Goal: Task Accomplishment & Management: Complete application form

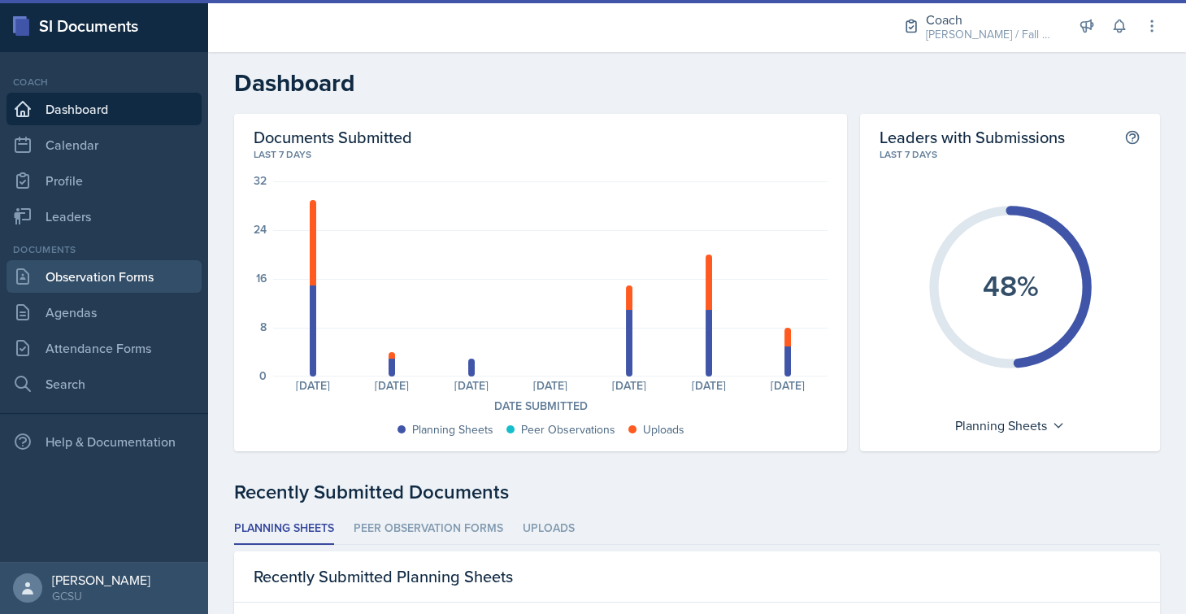
click at [153, 270] on link "Observation Forms" at bounding box center [104, 276] width 195 height 33
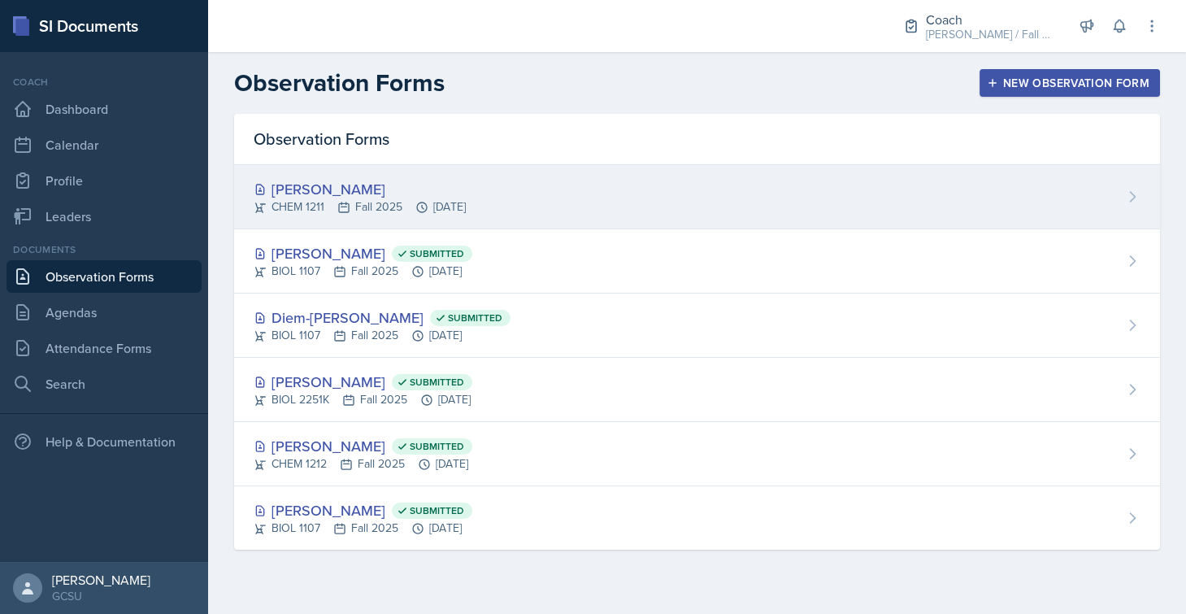
click at [336, 194] on div "[PERSON_NAME]" at bounding box center [360, 189] width 212 height 22
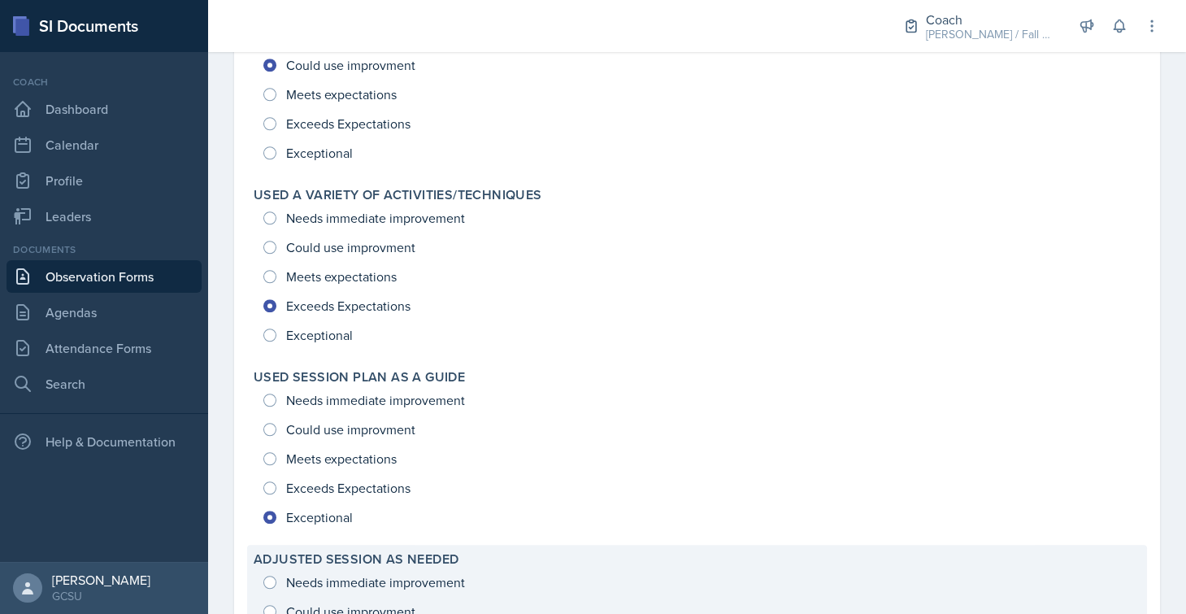
scroll to position [2530, 0]
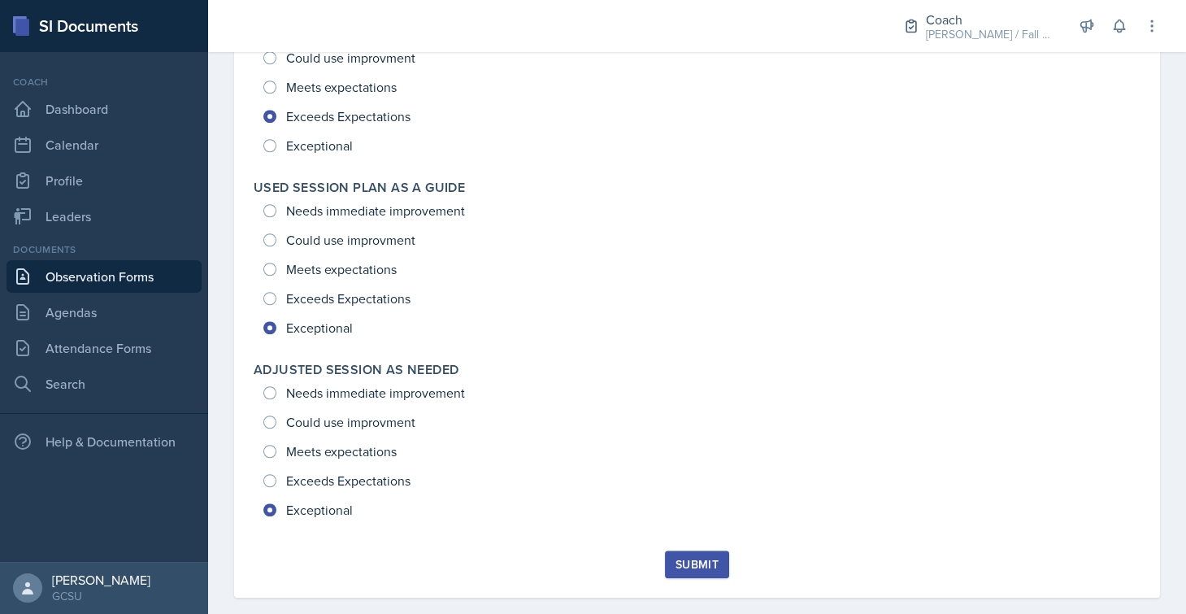
click at [684, 552] on button "Submit" at bounding box center [697, 564] width 64 height 28
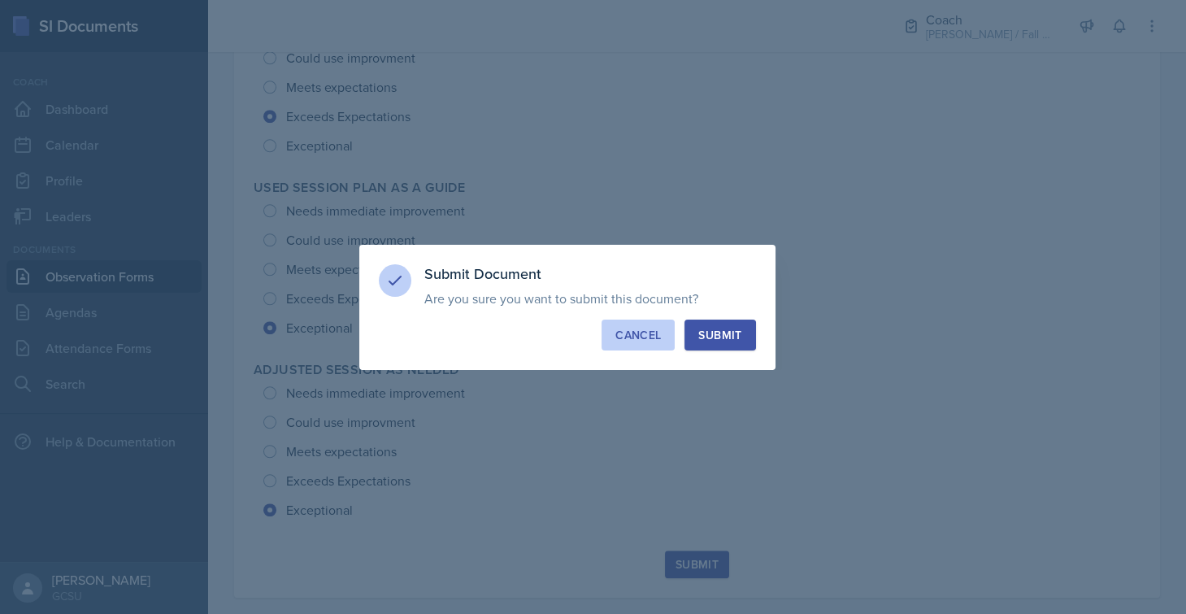
click at [652, 323] on button "Cancel" at bounding box center [637, 334] width 73 height 31
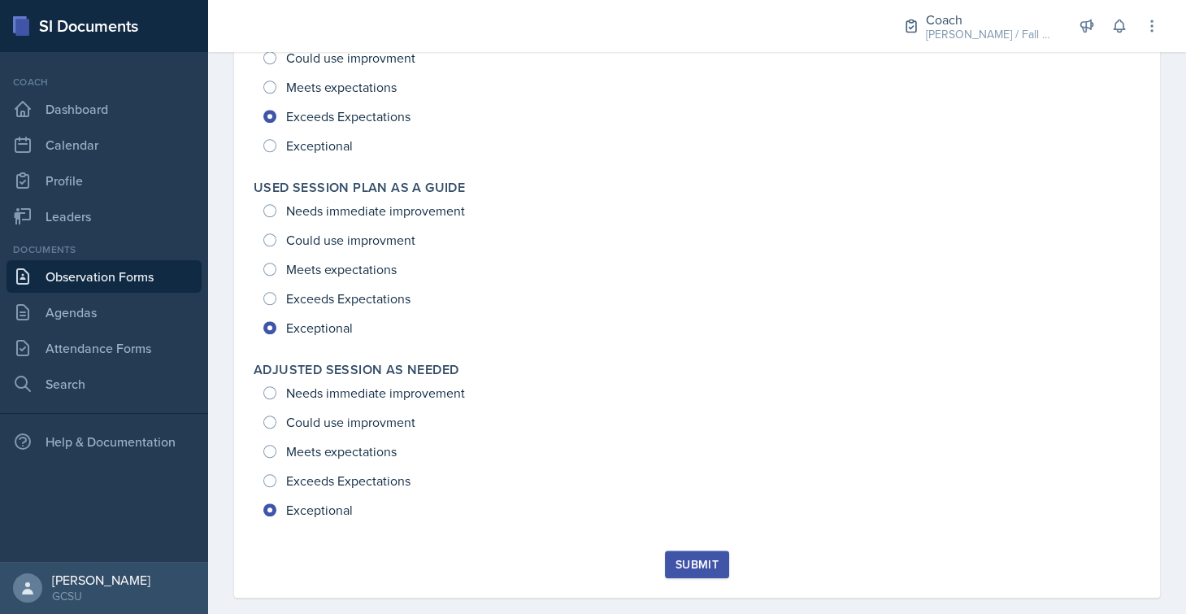
click at [685, 550] on button "Submit" at bounding box center [697, 564] width 64 height 28
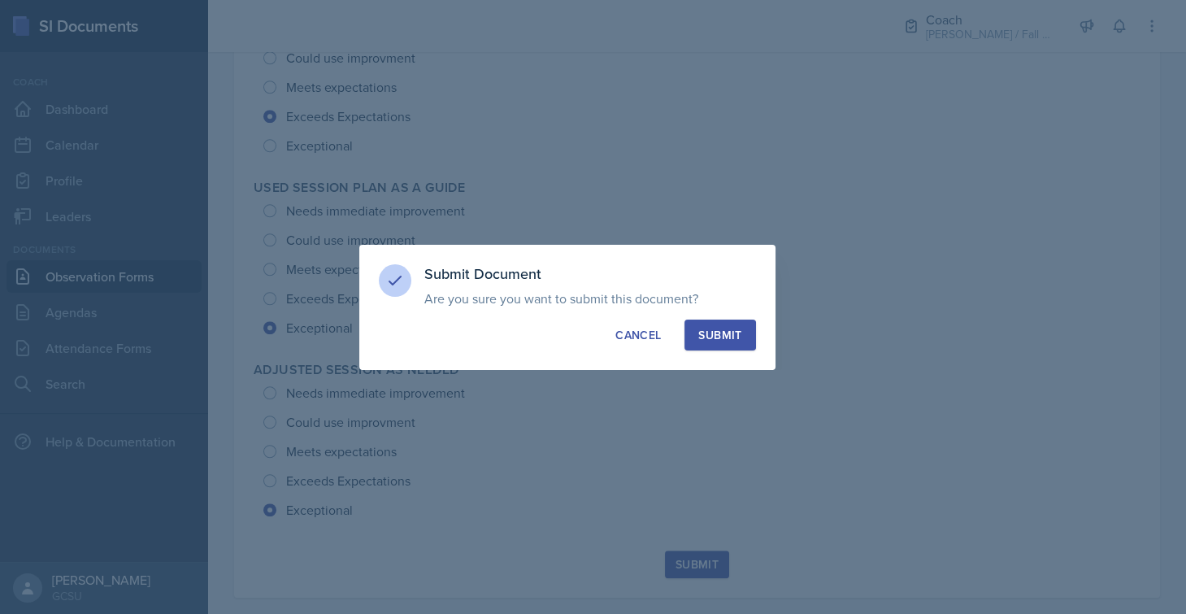
click at [727, 334] on div "Submit" at bounding box center [719, 335] width 43 height 16
radio input "true"
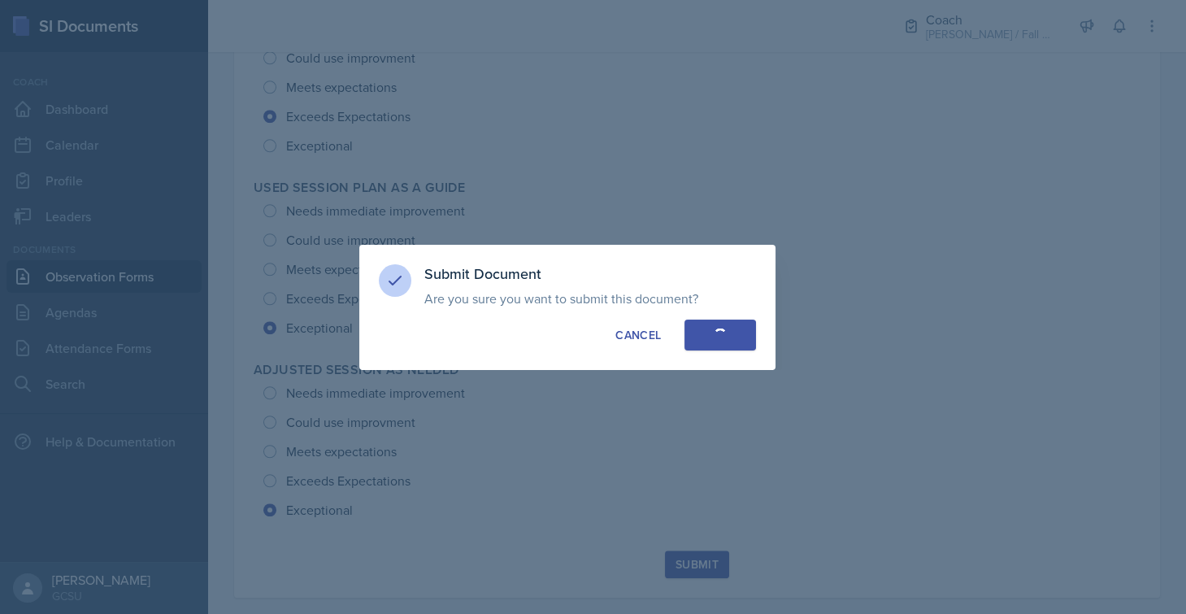
radio input "true"
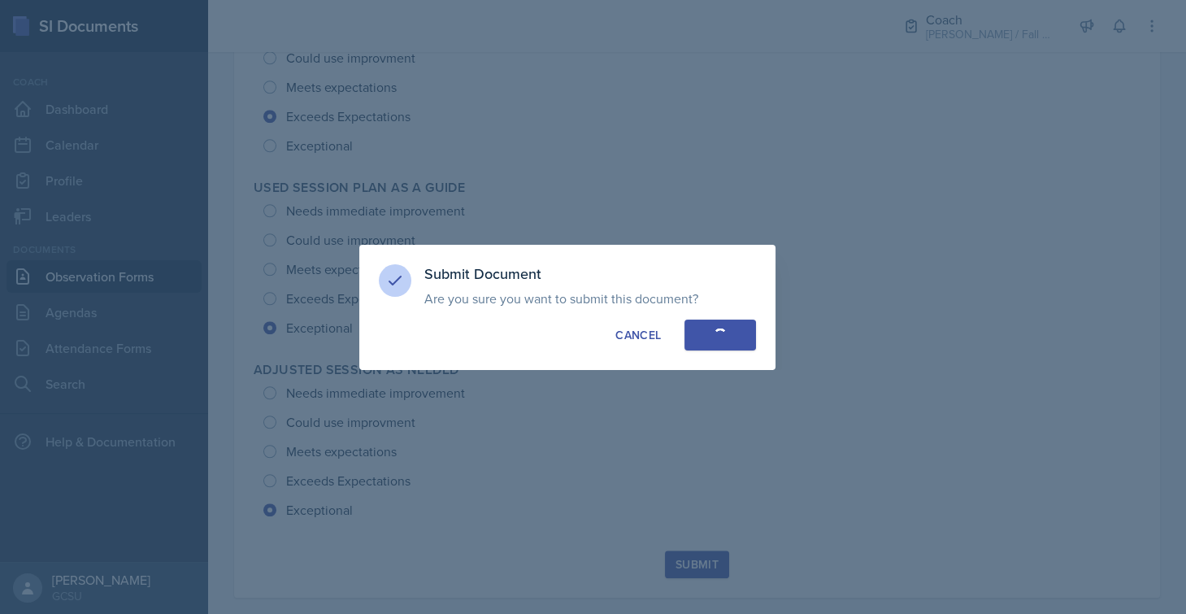
radio input "true"
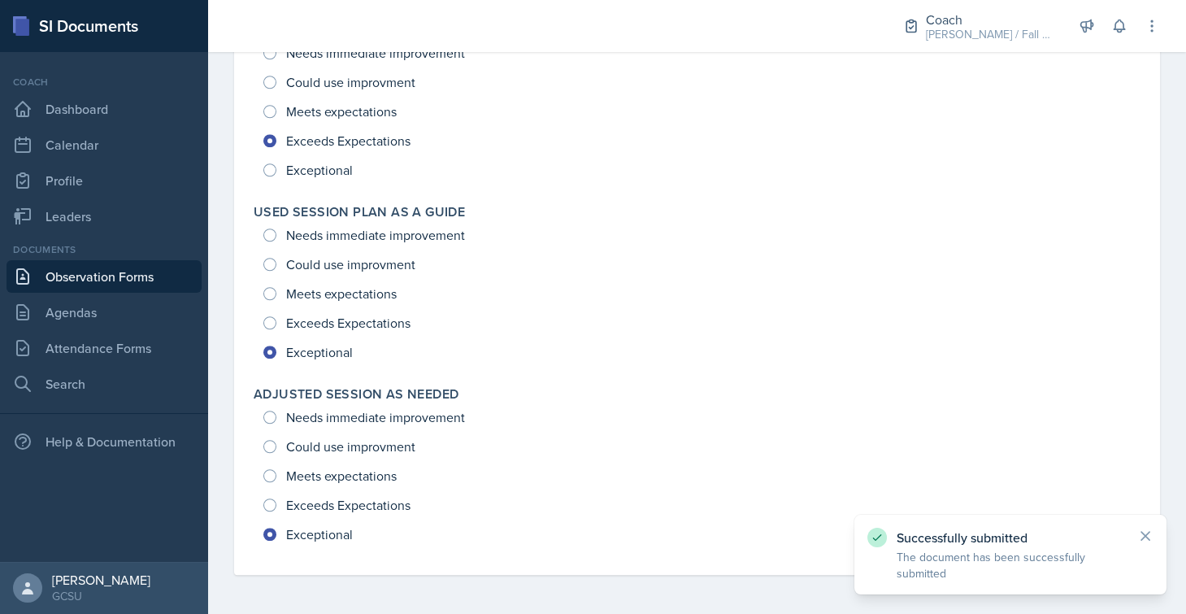
scroll to position [2483, 0]
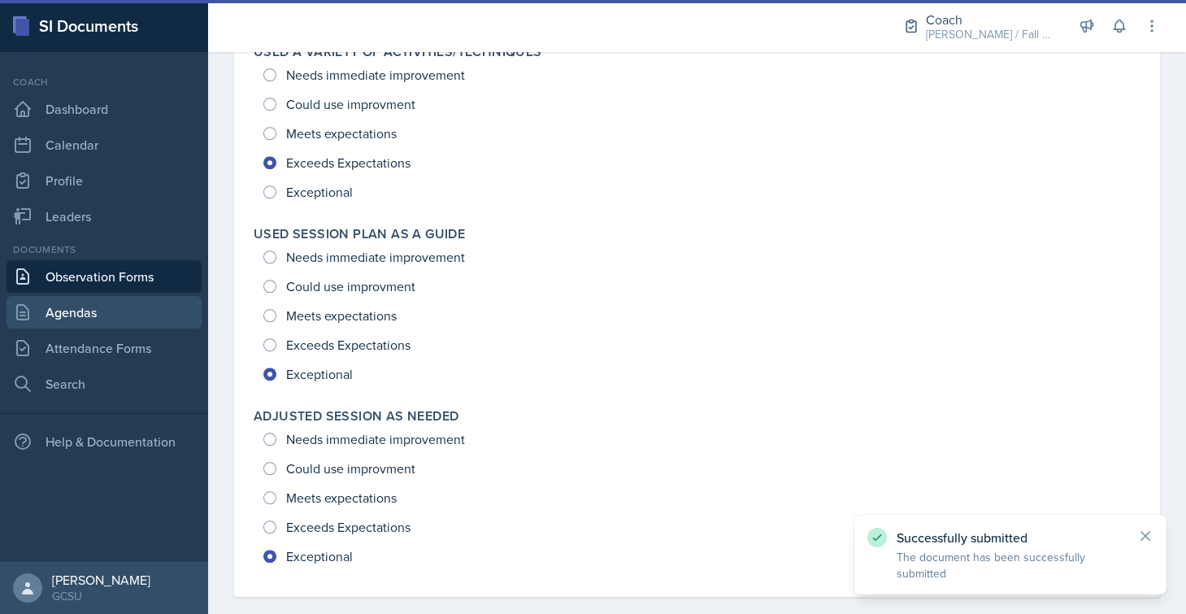
click at [152, 321] on link "Agendas" at bounding box center [104, 312] width 195 height 33
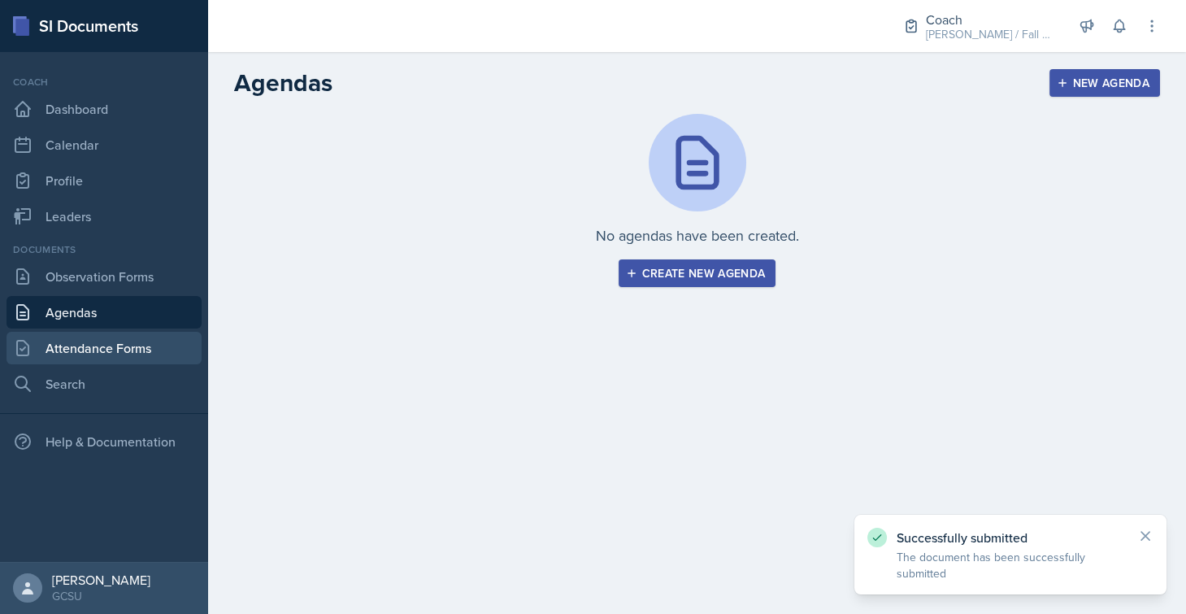
click at [147, 361] on link "Attendance Forms" at bounding box center [104, 348] width 195 height 33
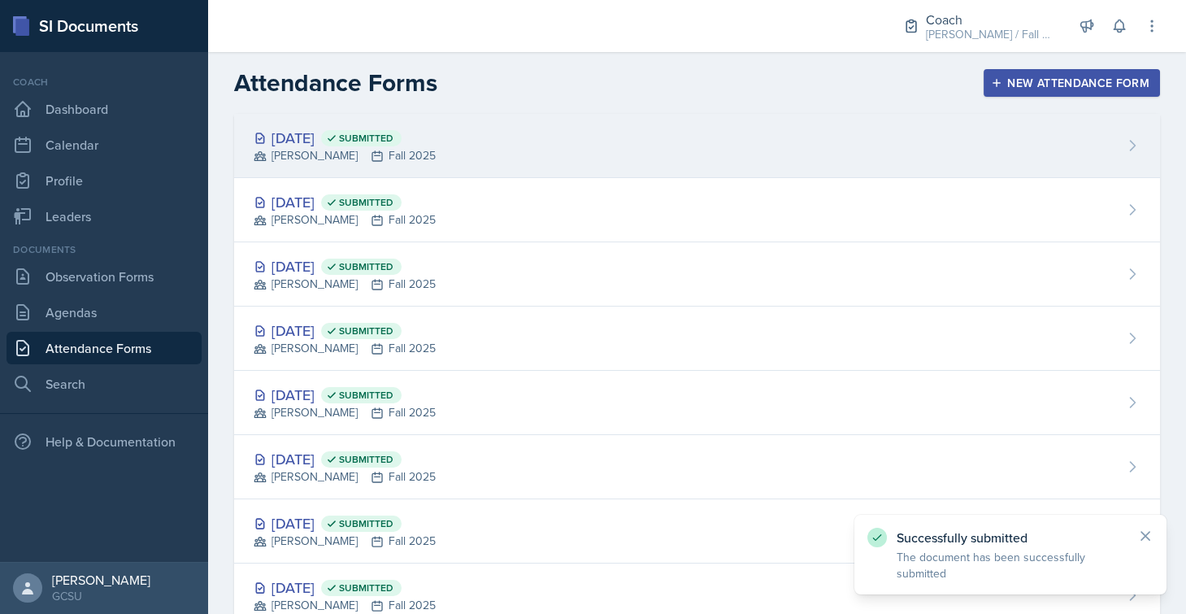
click at [348, 165] on div "[DATE] Submitted [PERSON_NAME] Fall 2025" at bounding box center [697, 146] width 926 height 64
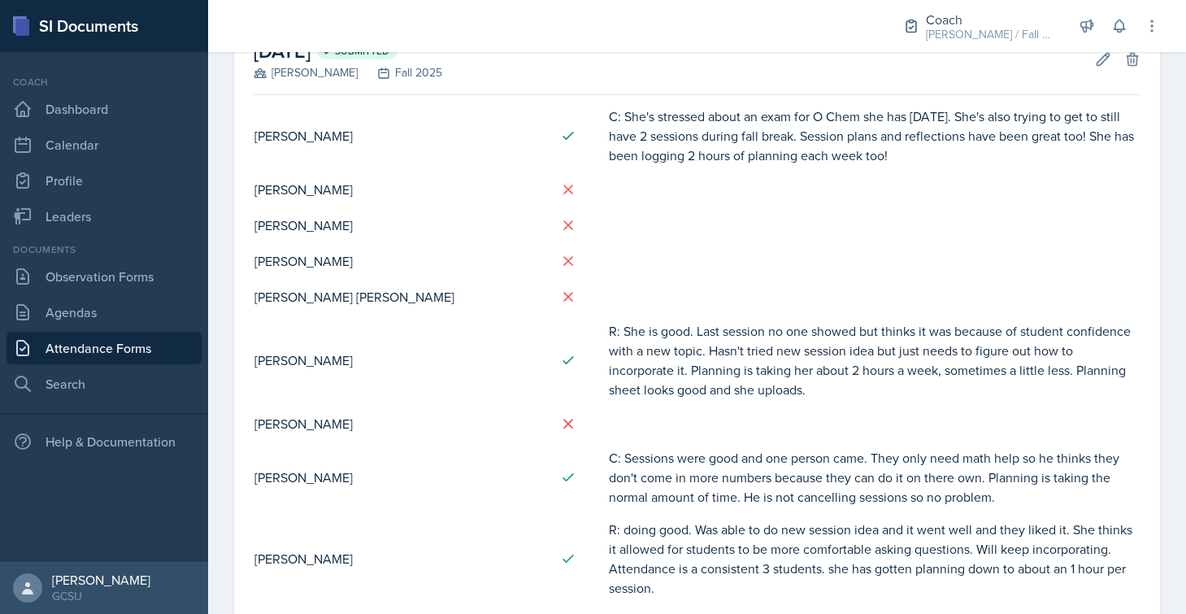
scroll to position [108, 0]
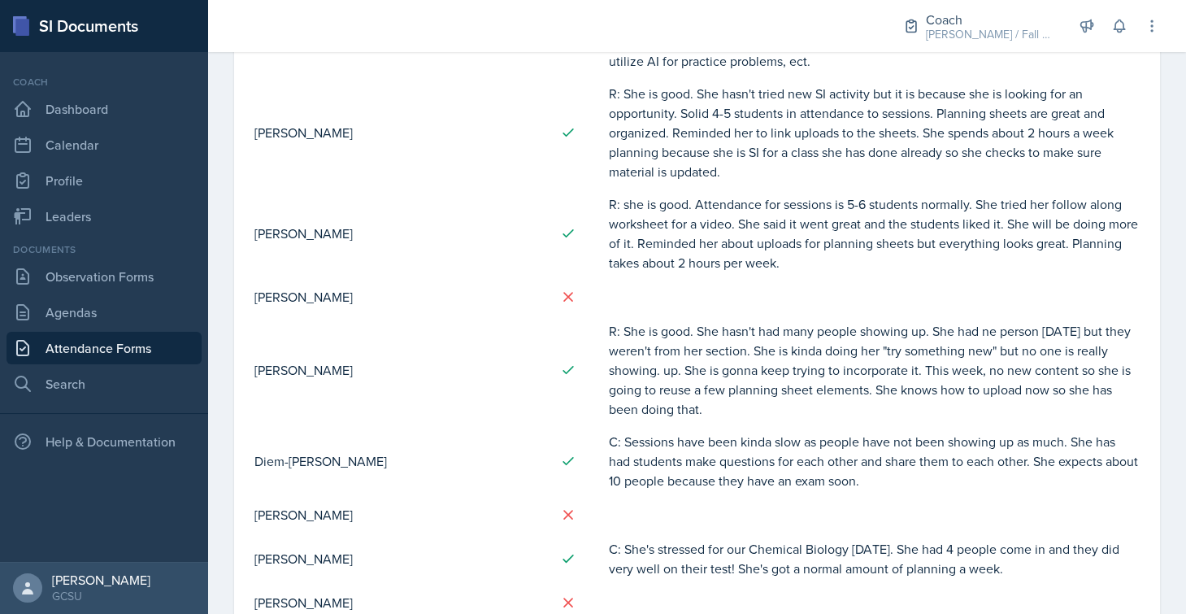
click at [394, 305] on td "[PERSON_NAME]" at bounding box center [400, 297] width 293 height 36
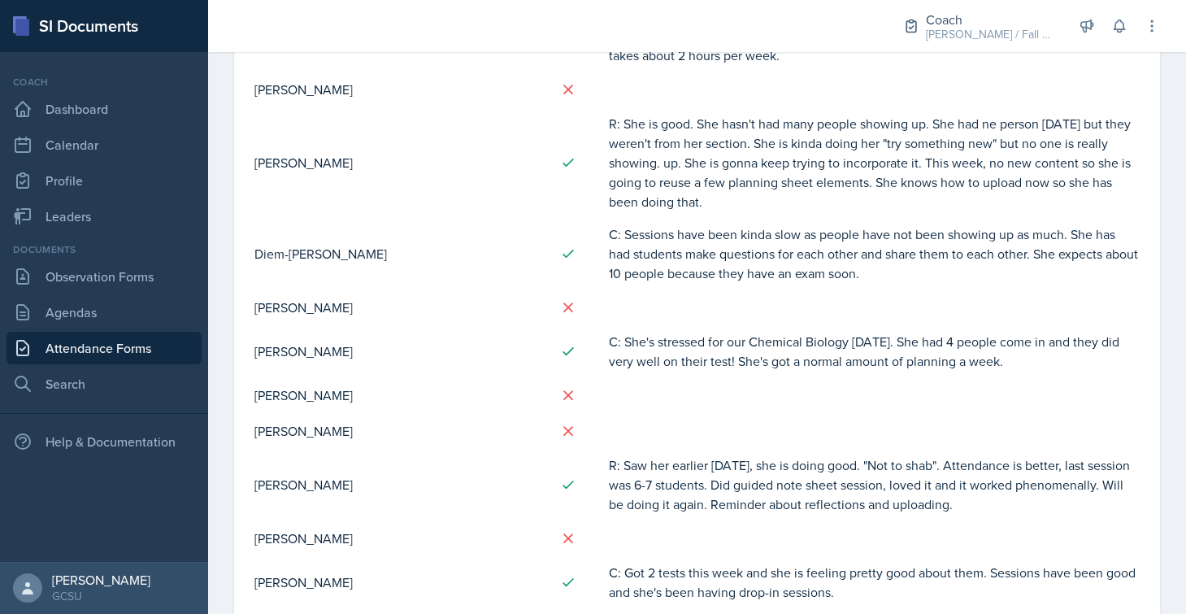
scroll to position [1032, 0]
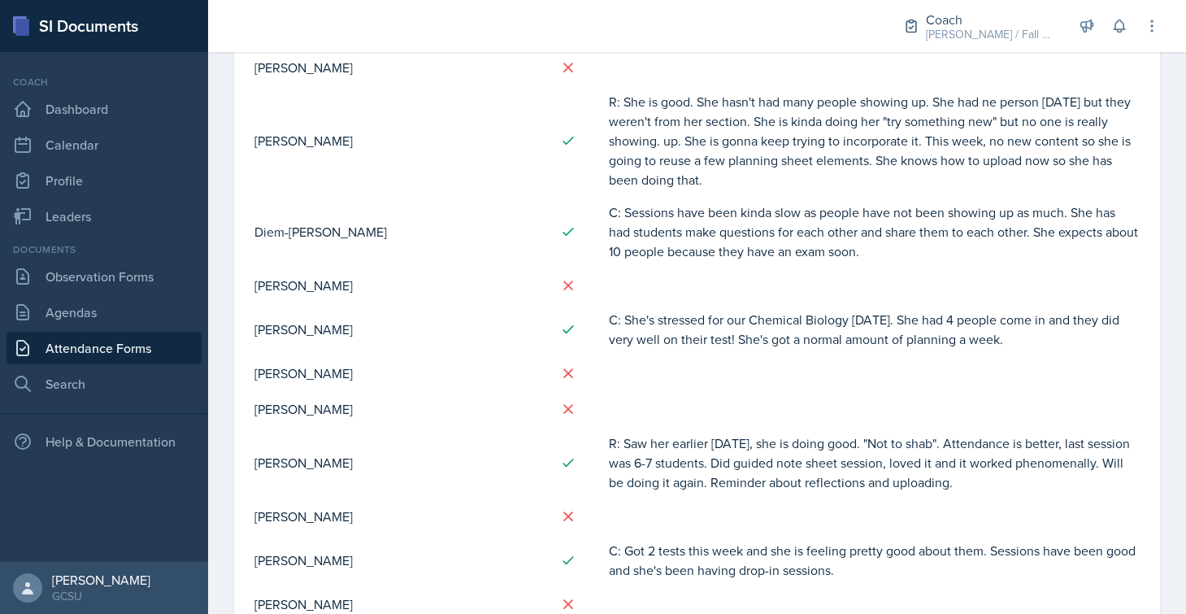
click at [388, 273] on td "[PERSON_NAME]" at bounding box center [400, 285] width 293 height 36
click at [385, 378] on td "[PERSON_NAME]" at bounding box center [400, 373] width 293 height 36
click at [384, 414] on td "[PERSON_NAME]" at bounding box center [400, 409] width 293 height 36
click at [414, 493] on td "[PERSON_NAME]" at bounding box center [400, 463] width 293 height 72
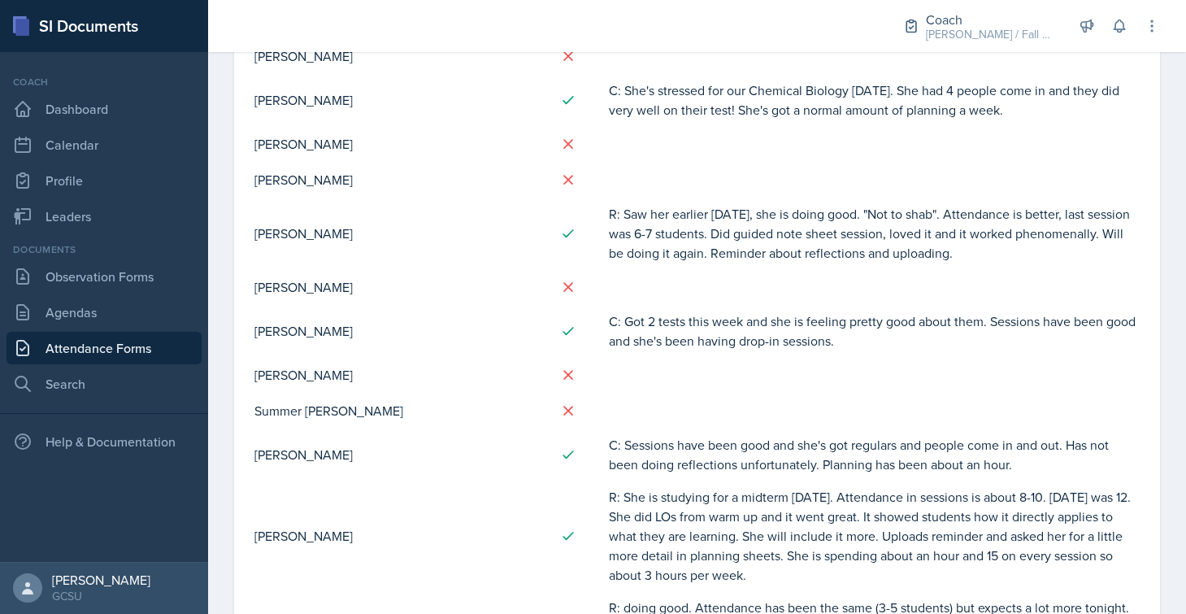
click at [424, 402] on td "Summer [PERSON_NAME]" at bounding box center [400, 411] width 293 height 36
click at [423, 419] on td "Summer [PERSON_NAME]" at bounding box center [400, 411] width 293 height 36
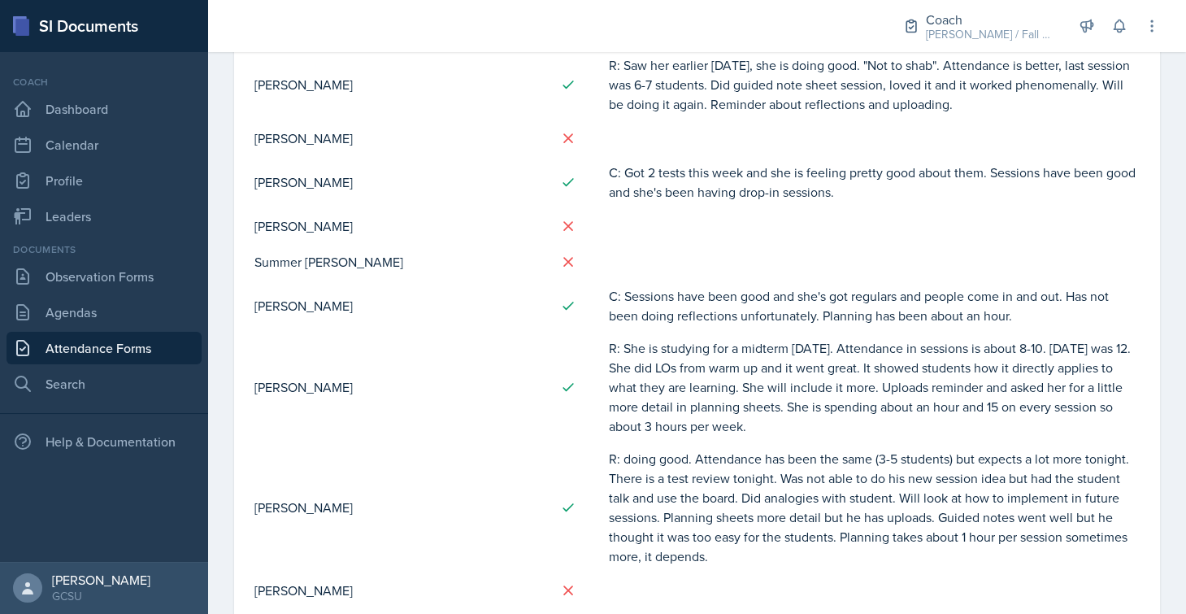
scroll to position [1611, 0]
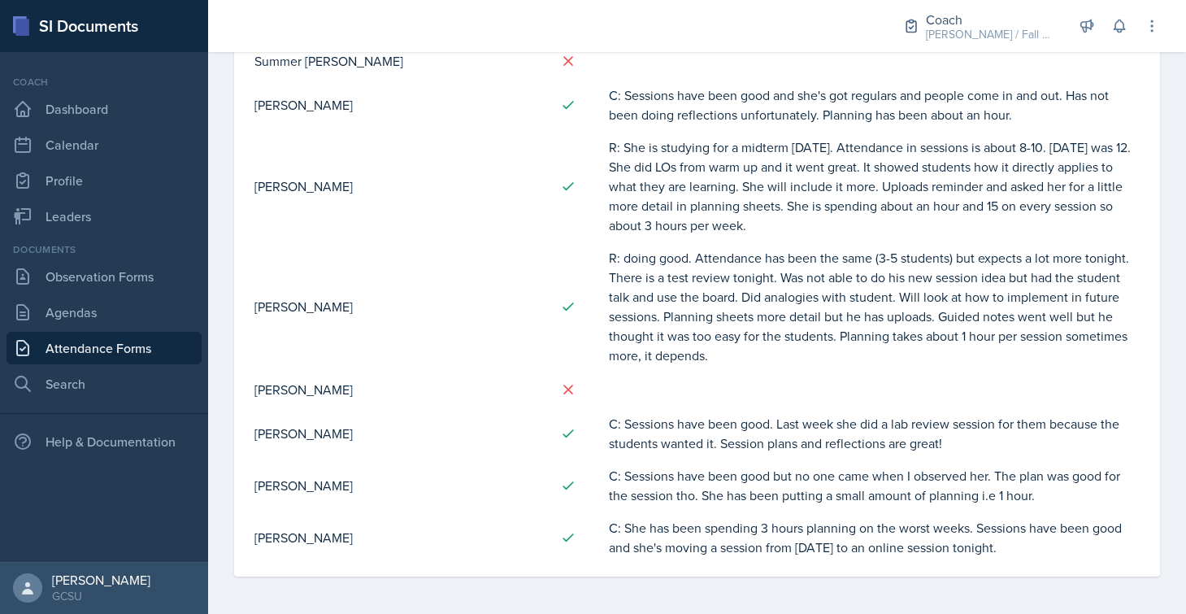
click at [432, 380] on td "[PERSON_NAME]" at bounding box center [400, 389] width 293 height 36
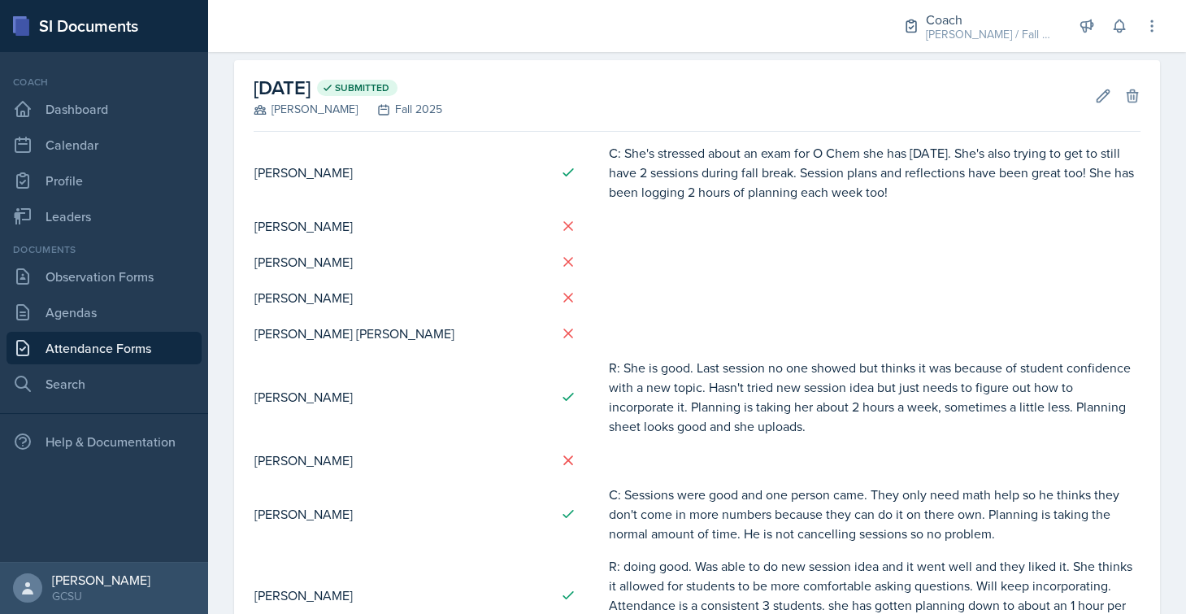
scroll to position [59, 0]
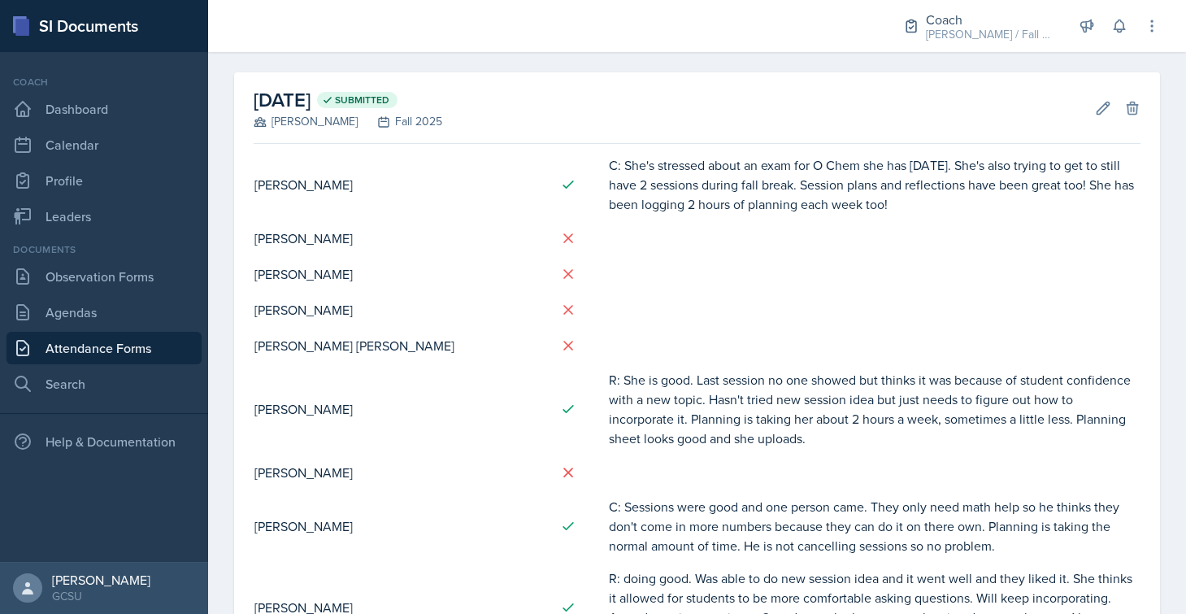
click at [547, 277] on td at bounding box center [578, 274] width 62 height 36
click at [547, 326] on td at bounding box center [578, 310] width 62 height 36
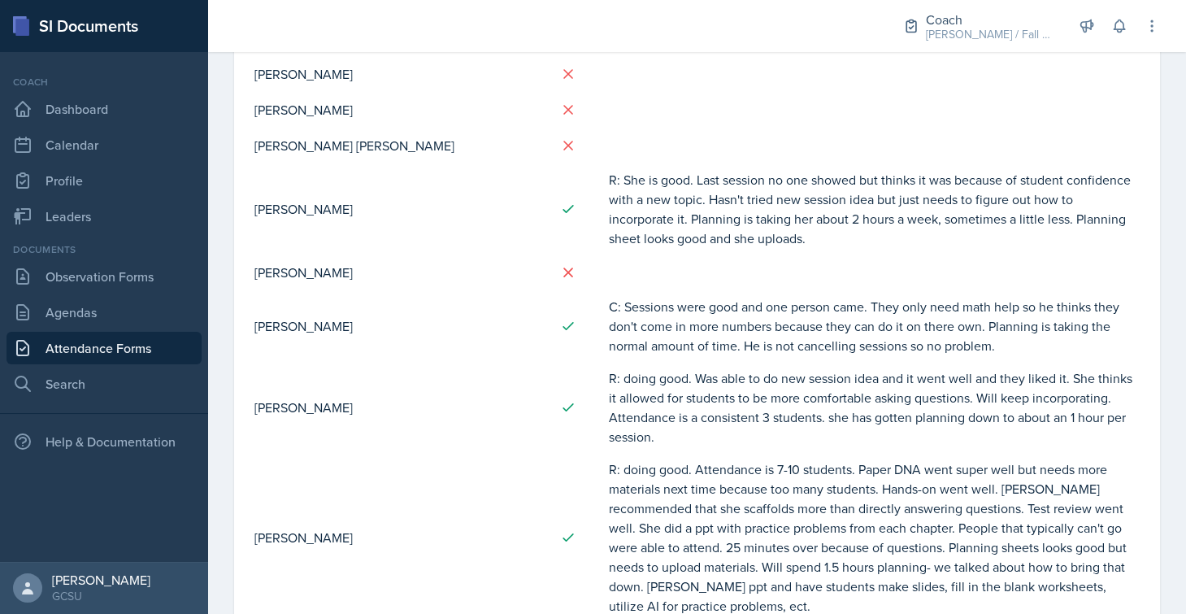
click at [547, 284] on td at bounding box center [578, 272] width 62 height 36
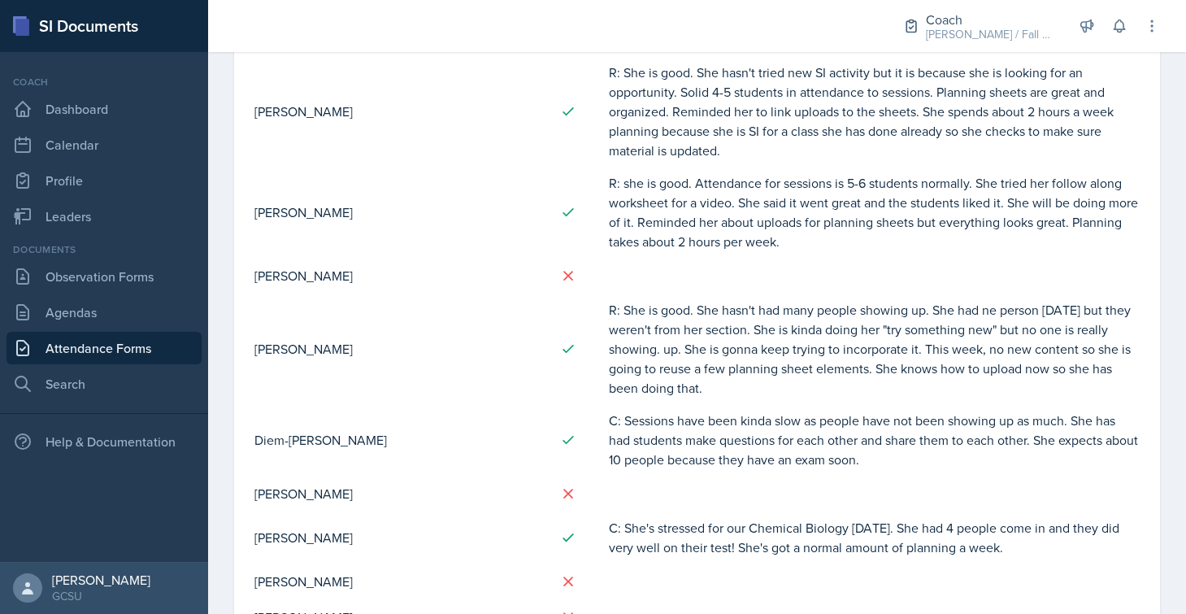
scroll to position [826, 0]
click at [547, 293] on td at bounding box center [578, 347] width 62 height 111
click at [547, 484] on td at bounding box center [578, 492] width 62 height 36
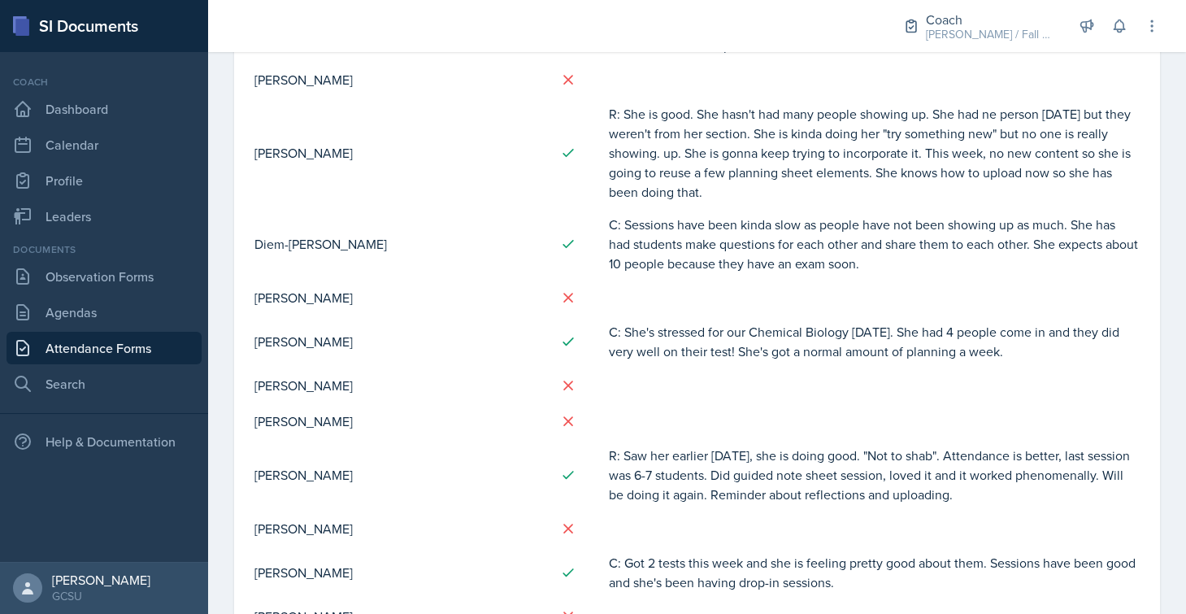
scroll to position [1021, 0]
click at [547, 390] on td at bounding box center [578, 384] width 62 height 36
click at [560, 423] on icon at bounding box center [568, 419] width 16 height 16
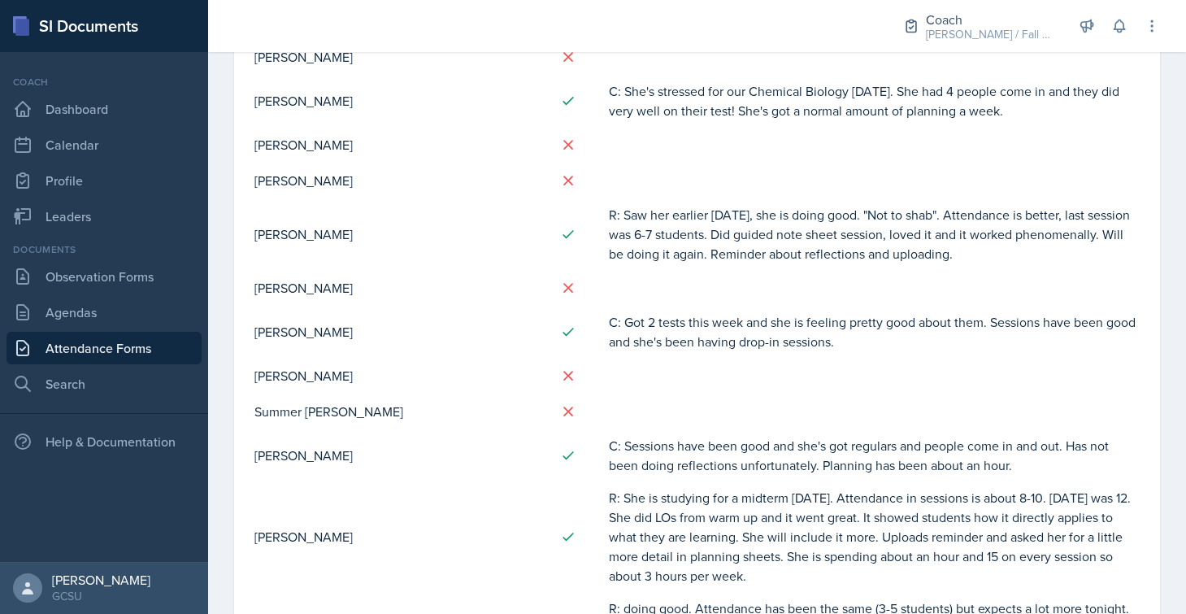
scroll to position [1261, 0]
click at [560, 292] on icon at bounding box center [568, 287] width 16 height 16
click at [547, 382] on td at bounding box center [578, 375] width 62 height 36
click at [564, 409] on icon at bounding box center [568, 410] width 8 height 8
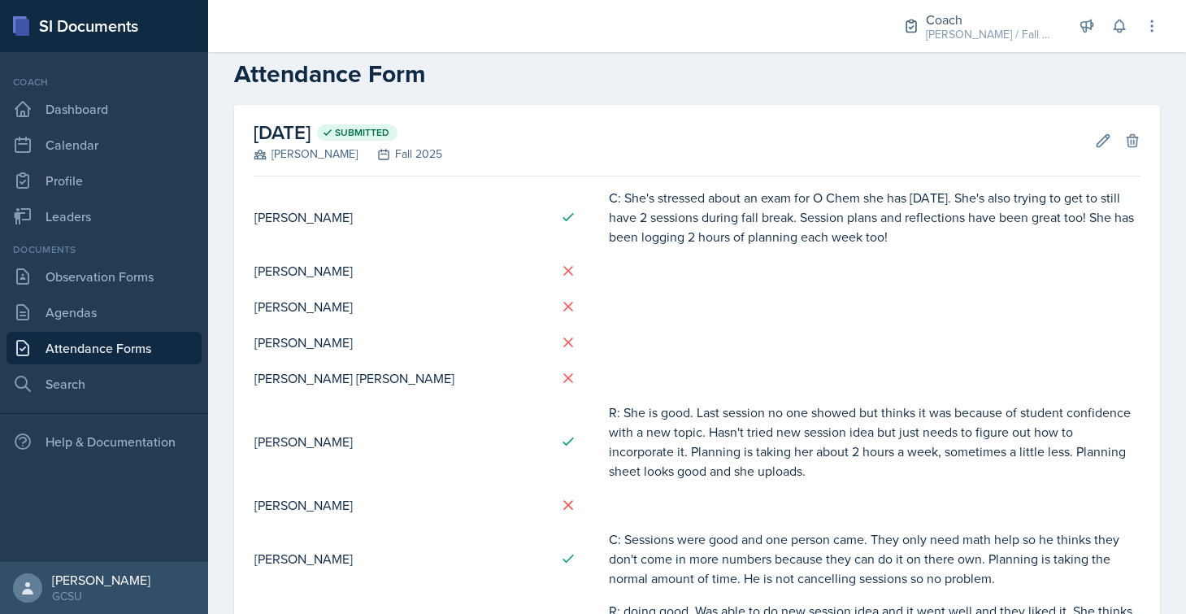
scroll to position [0, 0]
